Goal: Book appointment/travel/reservation

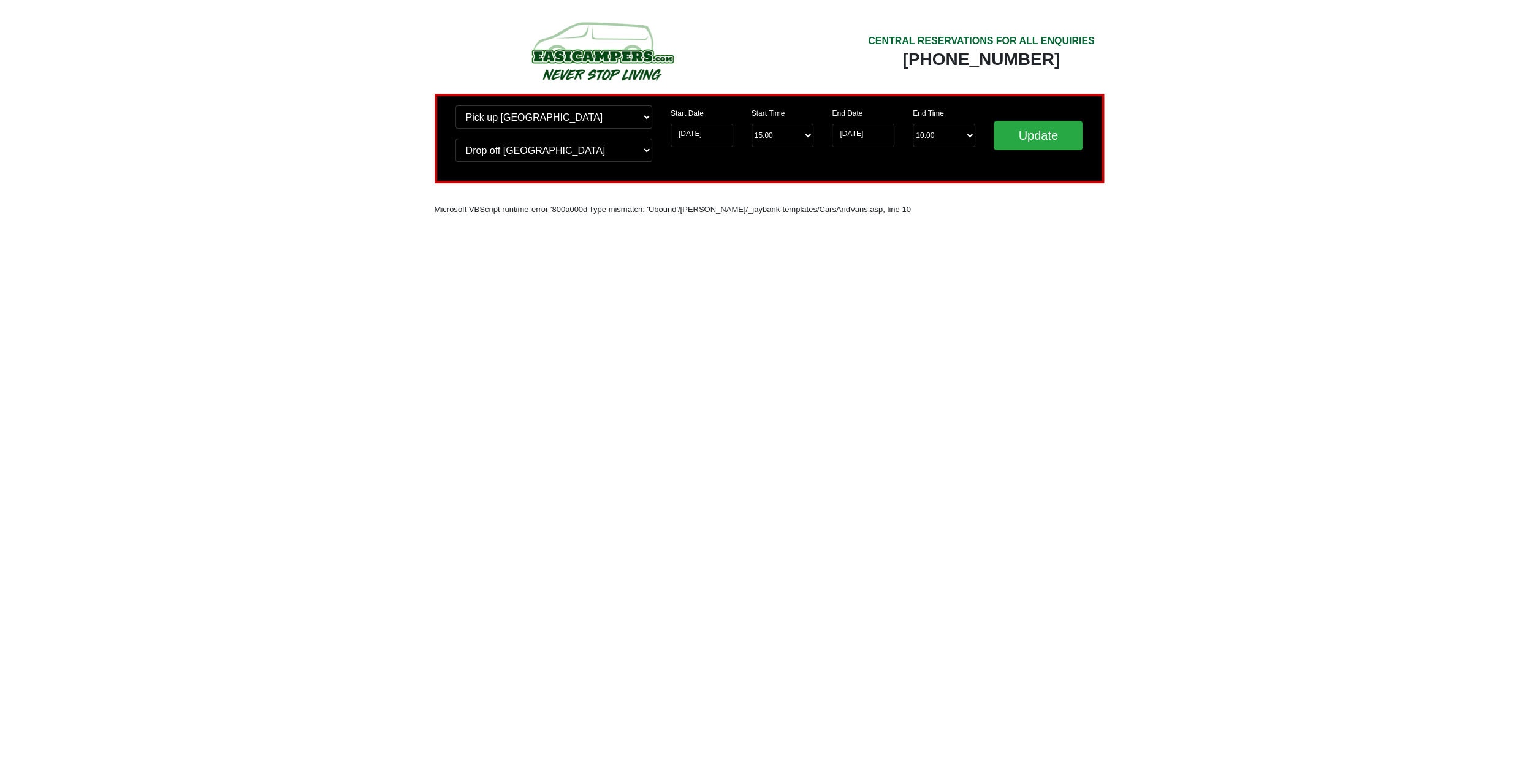
click at [653, 119] on div "Change pick up location? Pick up [GEOGRAPHIC_DATA] [GEOGRAPHIC_DATA] [GEOGRAPHI…" at bounding box center [554, 139] width 215 height 66
click at [455, 105] on select "Change pick up location? Pick up [GEOGRAPHIC_DATA] [GEOGRAPHIC_DATA] [GEOGRAPHI…" at bounding box center [553, 117] width 197 height 23
select select "QUE1"
click option "Wigan [GEOGRAPHIC_DATA]" at bounding box center [0, 0] width 0 height 0
click at [455, 139] on select "Change drop off location? Drop off [GEOGRAPHIC_DATA] [GEOGRAPHIC_DATA] [GEOGRAP…" at bounding box center [553, 150] width 197 height 23
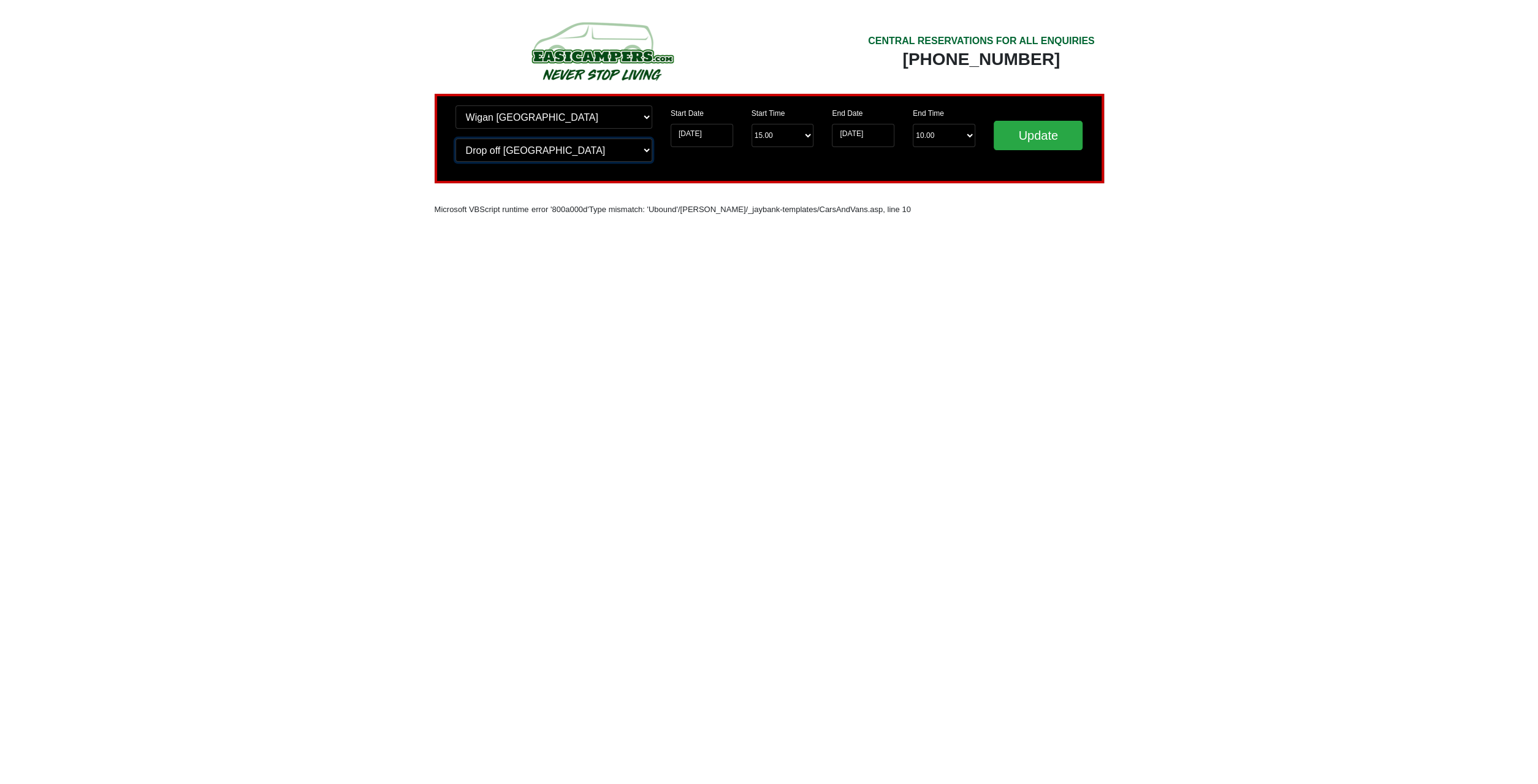
select select "QUE1"
click option "Wigan [GEOGRAPHIC_DATA]" at bounding box center [0, 0] width 0 height 0
click at [1023, 135] on input "Update" at bounding box center [1038, 135] width 90 height 29
